Goal: Register for event/course

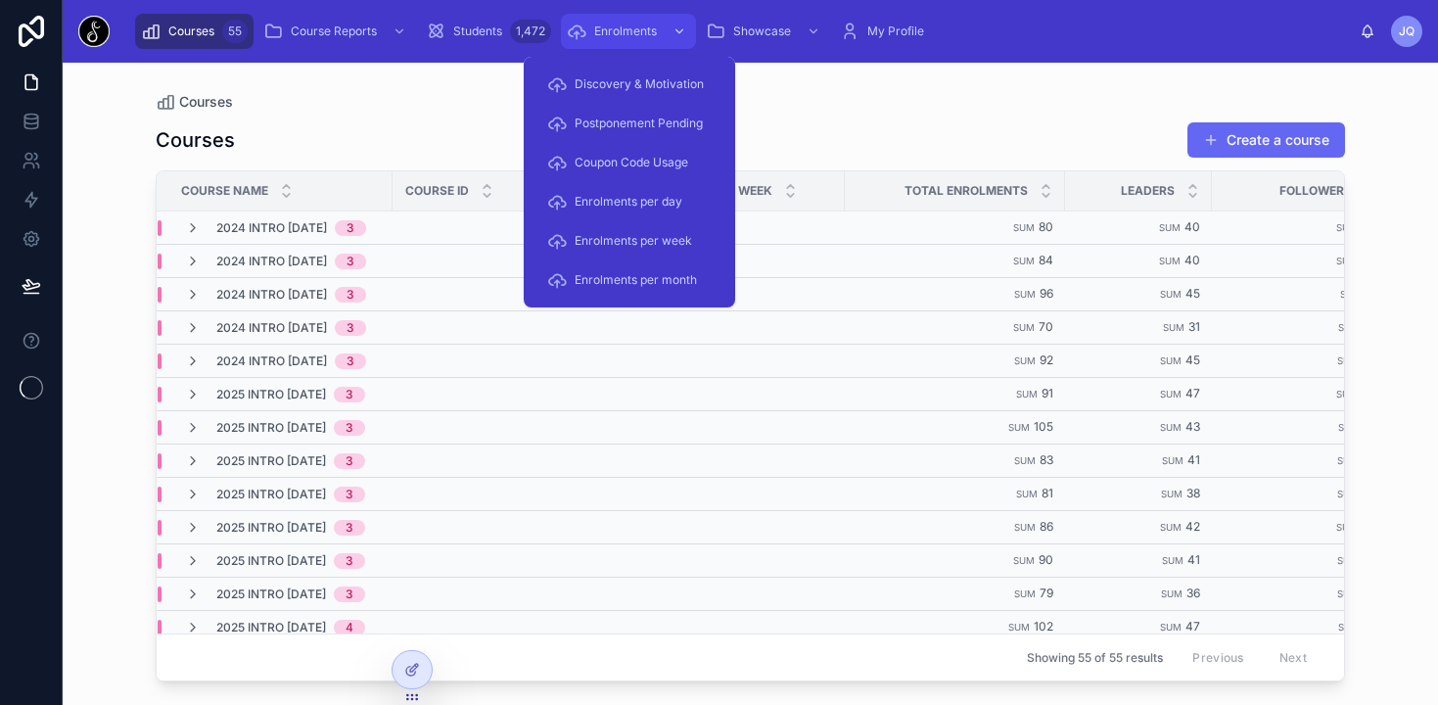
click at [610, 38] on span "Enrolments" at bounding box center [625, 31] width 63 height 16
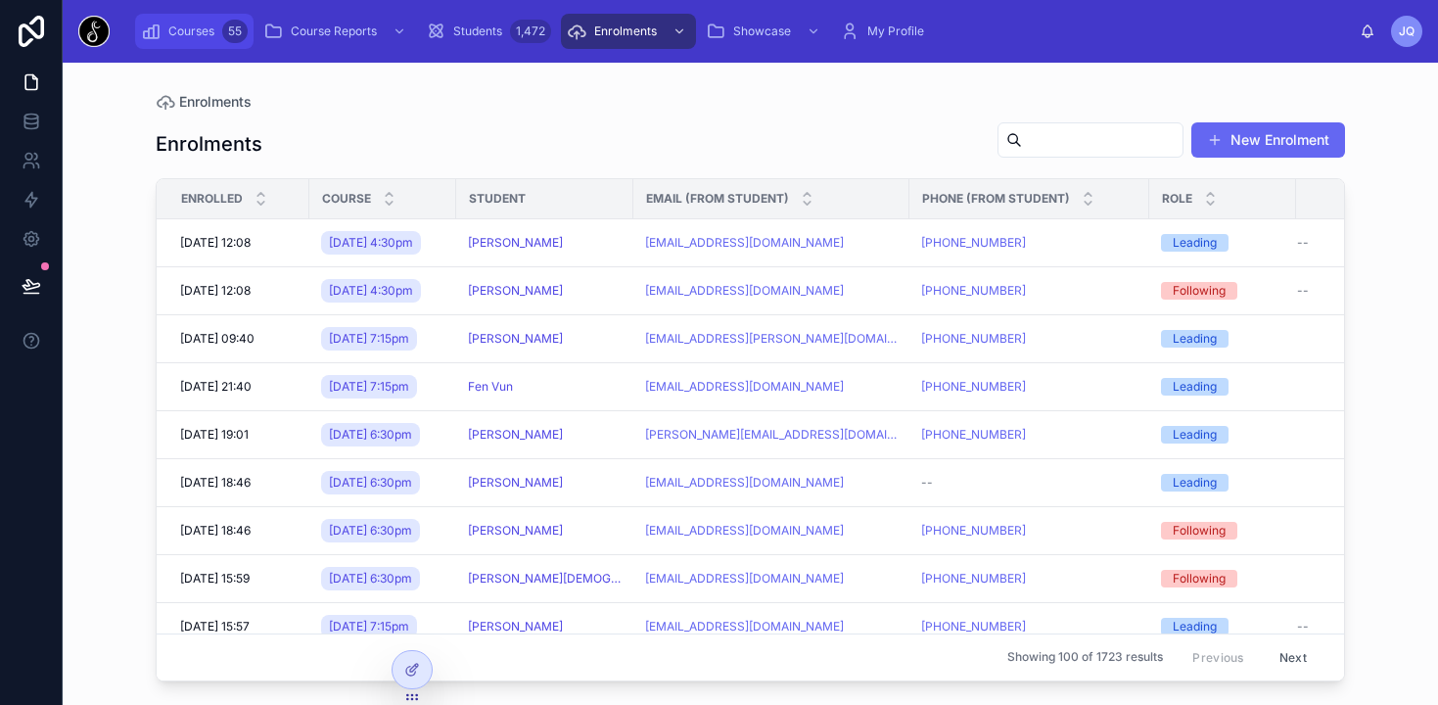
click at [203, 39] on div "Courses 55" at bounding box center [194, 31] width 107 height 31
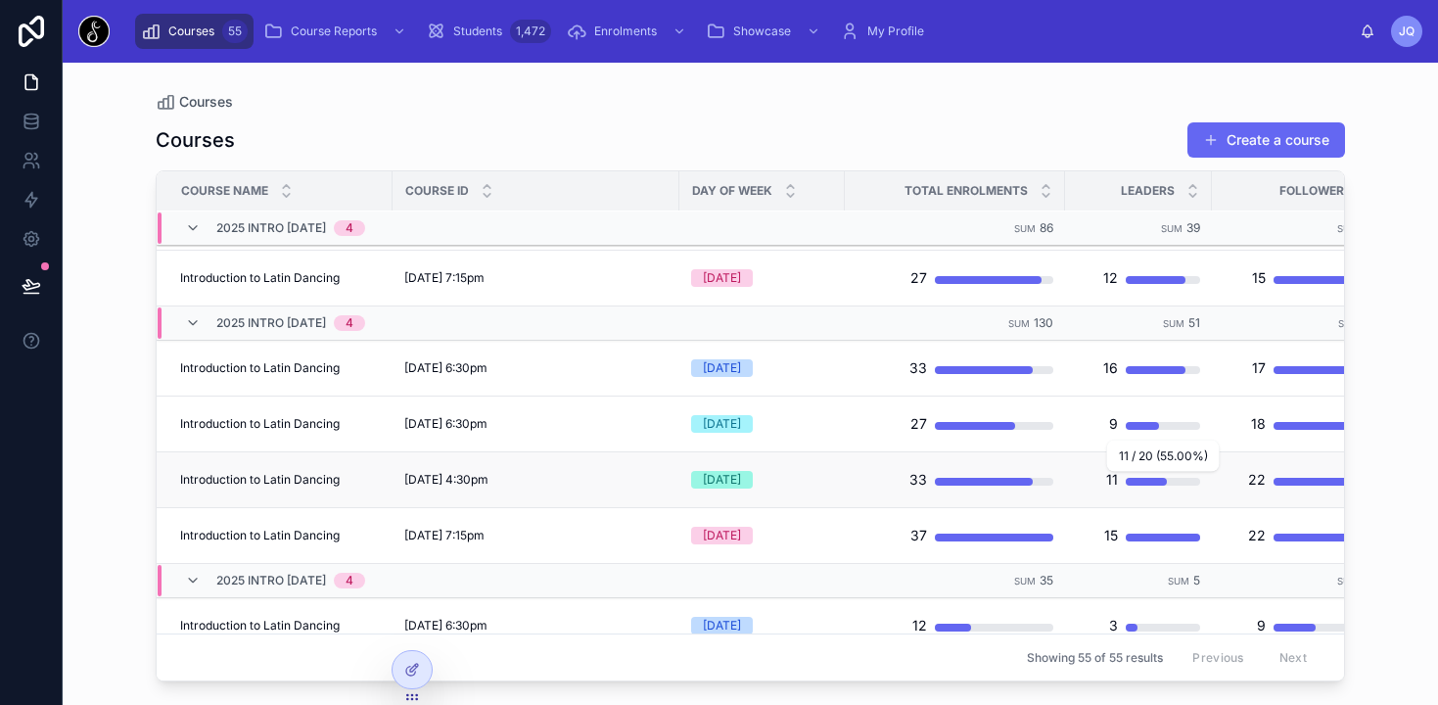
scroll to position [553, 0]
